Goal: Information Seeking & Learning: Learn about a topic

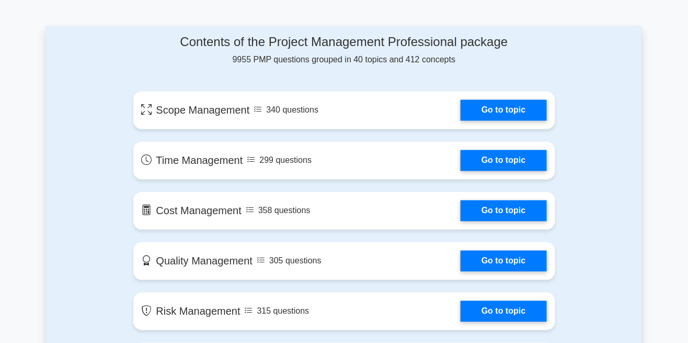
scroll to position [542, 0]
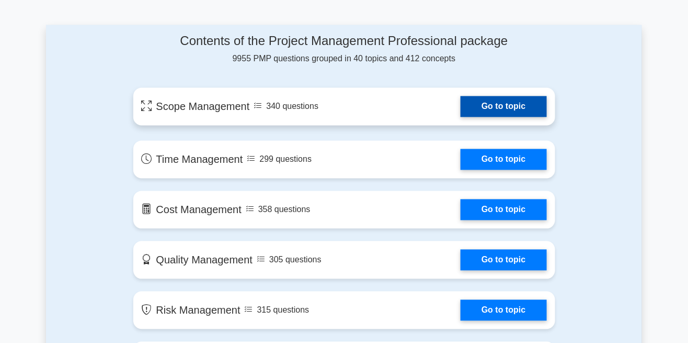
click at [461, 111] on link "Go to topic" at bounding box center [504, 106] width 86 height 21
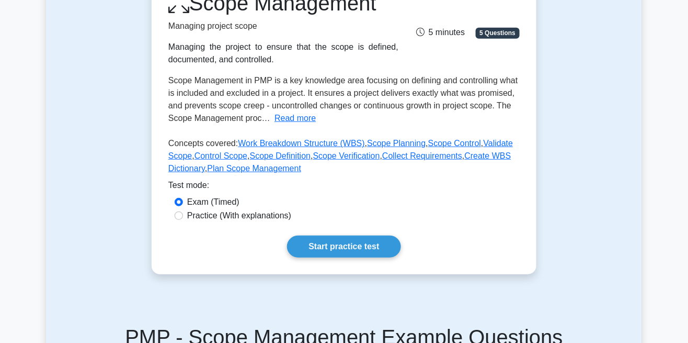
scroll to position [160, 0]
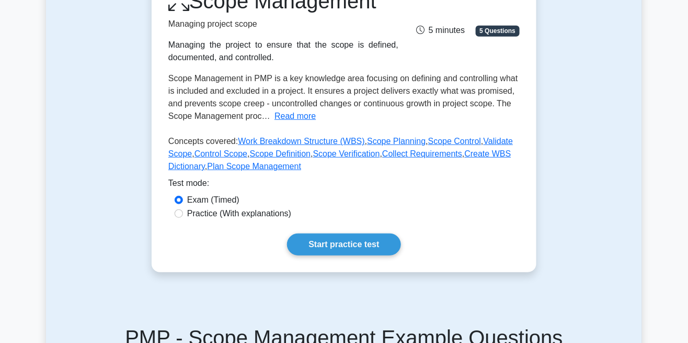
click at [274, 215] on label "Practice (With explanations)" at bounding box center [239, 213] width 104 height 13
click at [183, 215] on input "Practice (With explanations)" at bounding box center [179, 213] width 8 height 8
radio input "true"
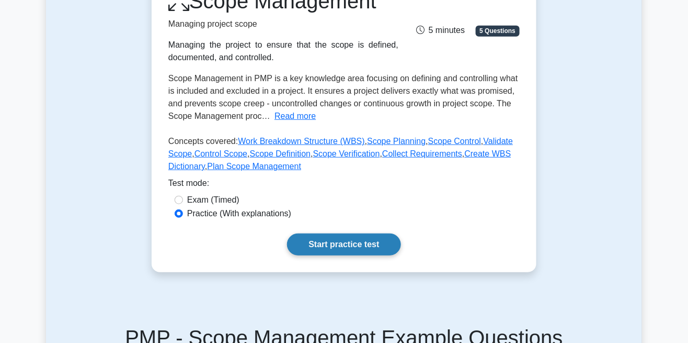
click at [377, 242] on link "Start practice test" at bounding box center [343, 244] width 113 height 22
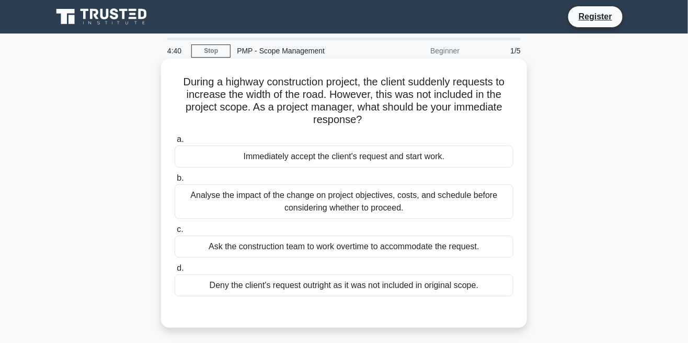
click at [432, 204] on div "Analyse the impact of the change on project objectives, costs, and schedule bef…" at bounding box center [344, 201] width 339 height 35
click at [175, 181] on input "b. Analyse the impact of the change on project objectives, costs, and schedule …" at bounding box center [175, 178] width 0 height 7
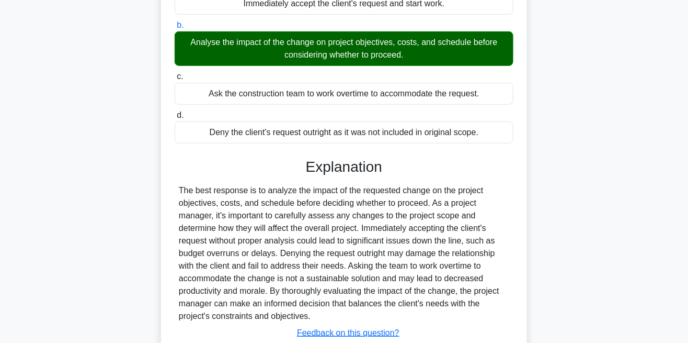
scroll to position [224, 0]
